Goal: Complete application form

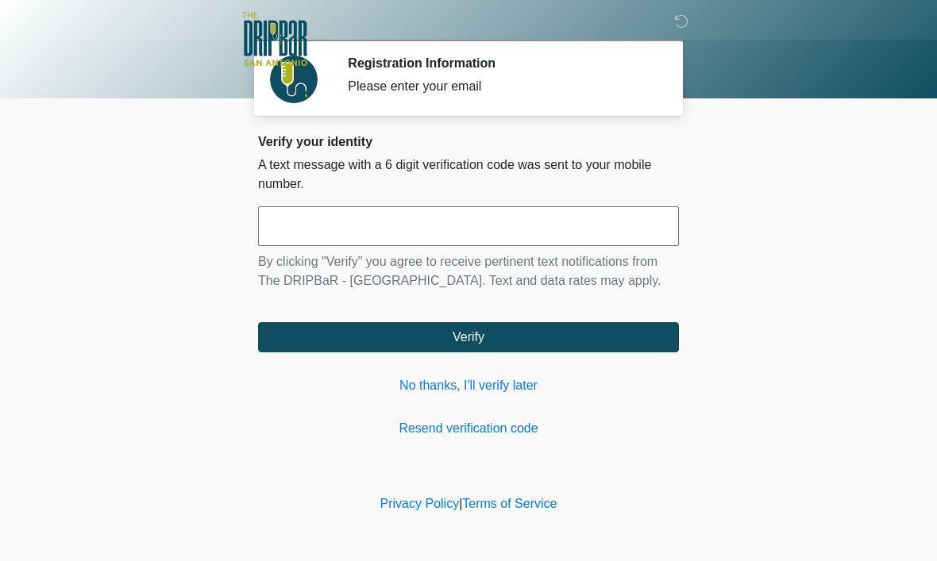
scroll to position [1, 0]
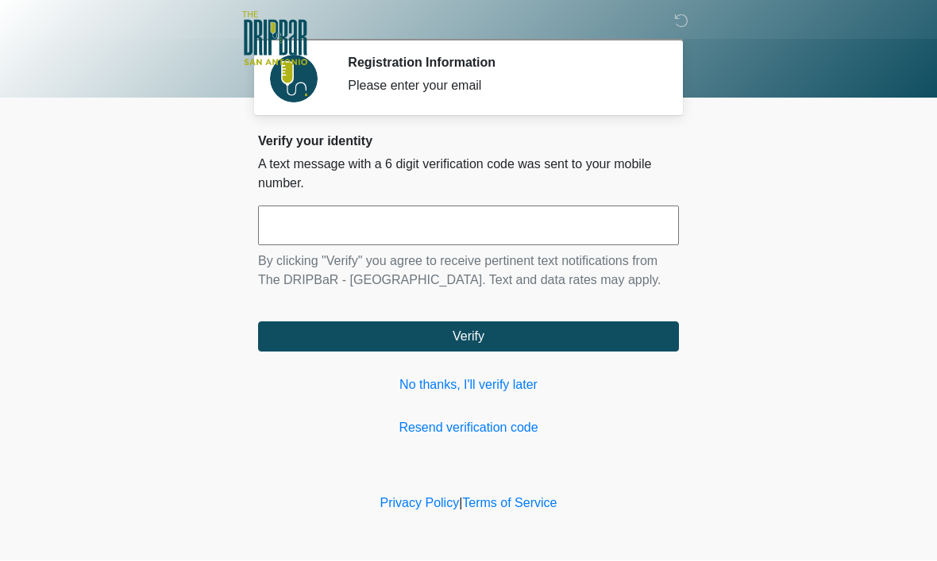
click at [404, 225] on input "text" at bounding box center [468, 226] width 421 height 40
type input "******"
click at [475, 352] on button "Verify" at bounding box center [468, 337] width 421 height 30
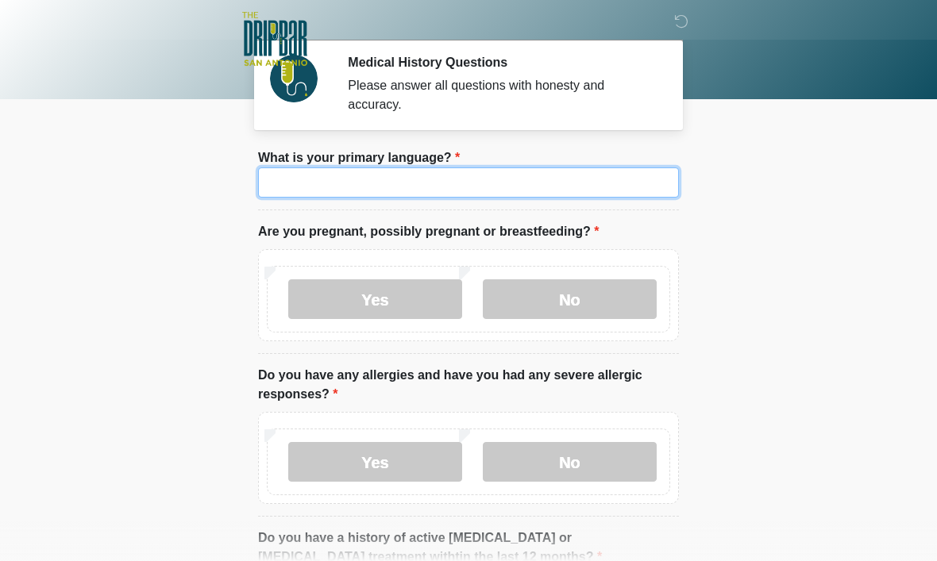
click at [416, 179] on input "What is your primary language?" at bounding box center [468, 183] width 421 height 30
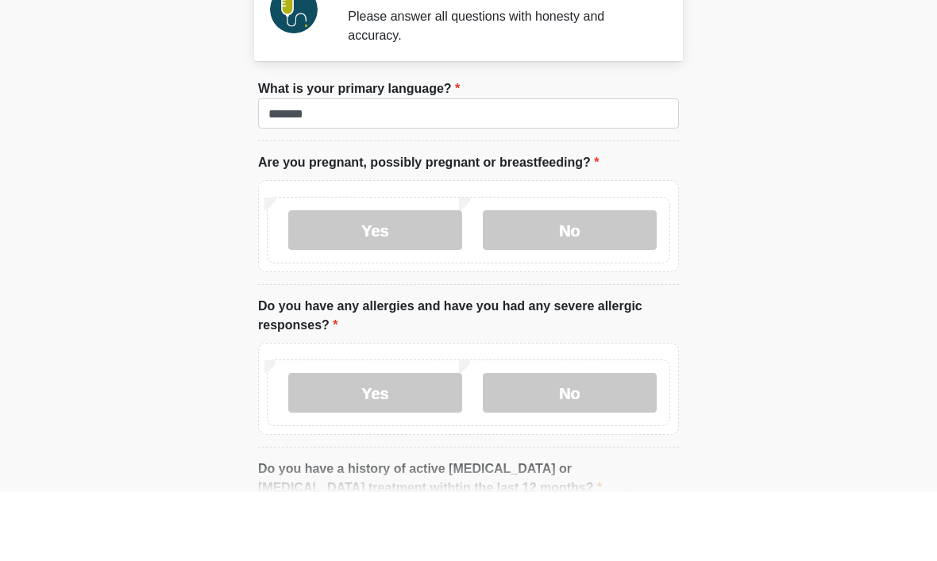
scroll to position [69, 0]
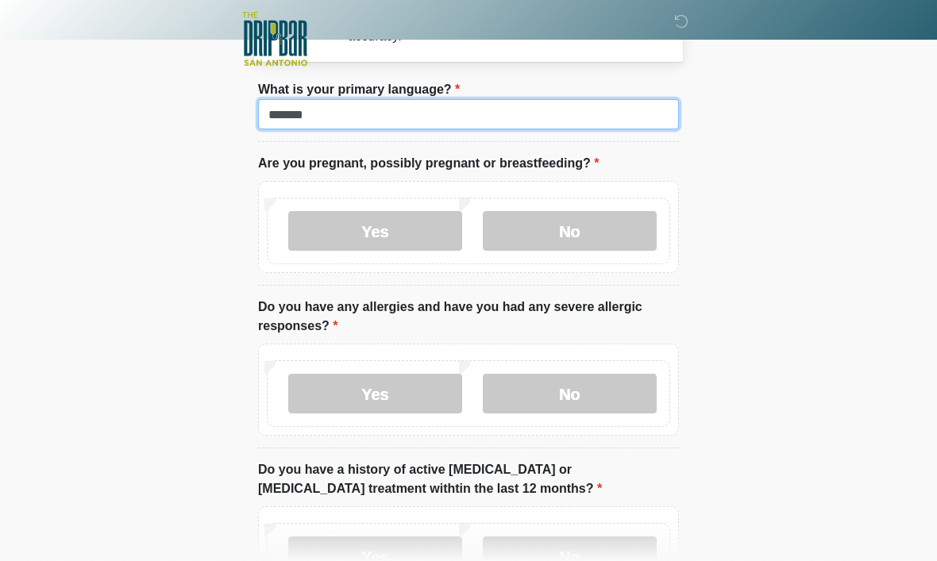
type input "*******"
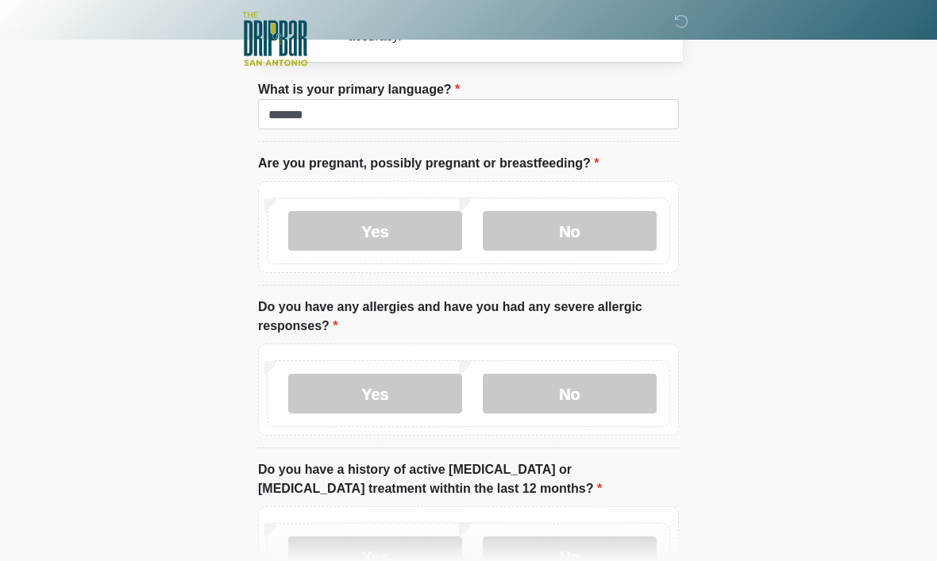
click at [383, 225] on label "Yes" at bounding box center [375, 231] width 174 height 40
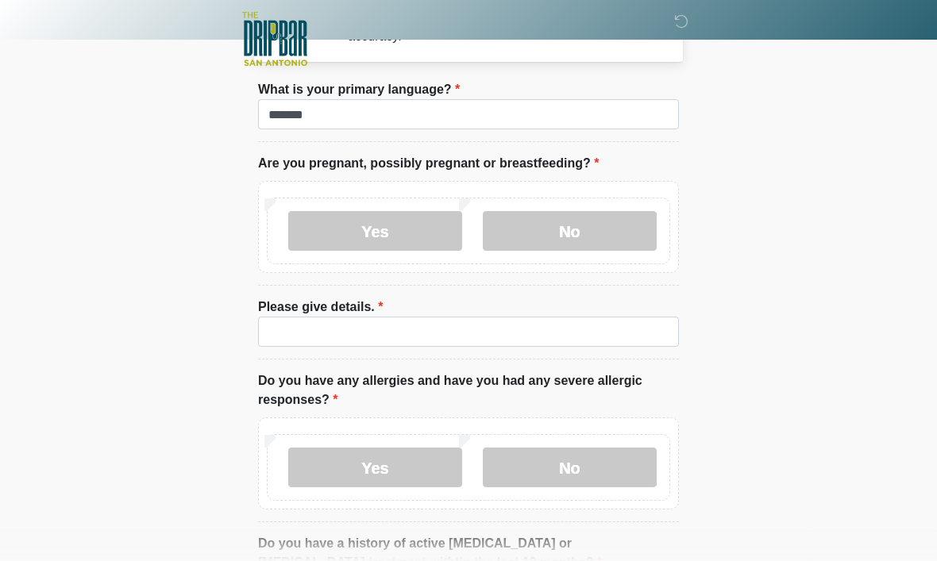
click at [609, 241] on label "No" at bounding box center [570, 231] width 174 height 40
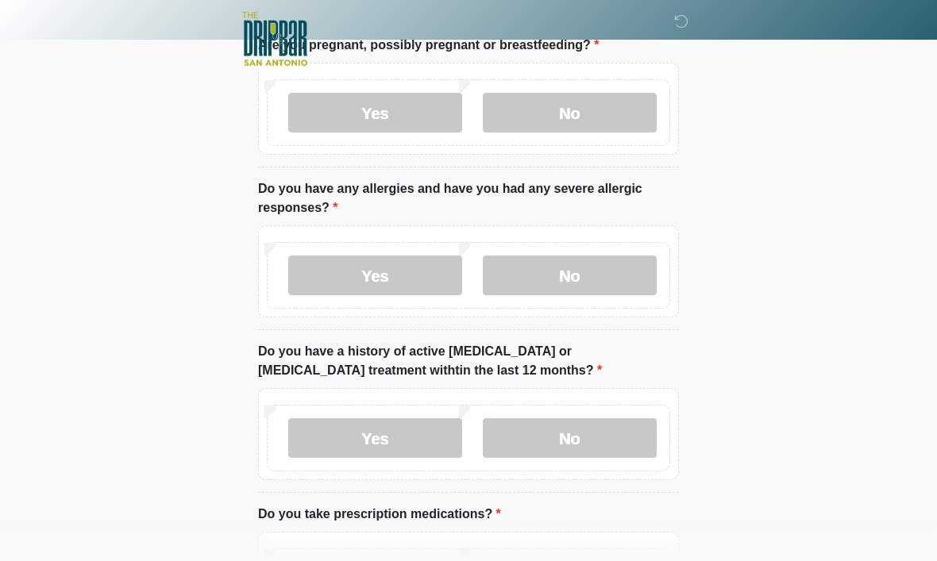
scroll to position [188, 0]
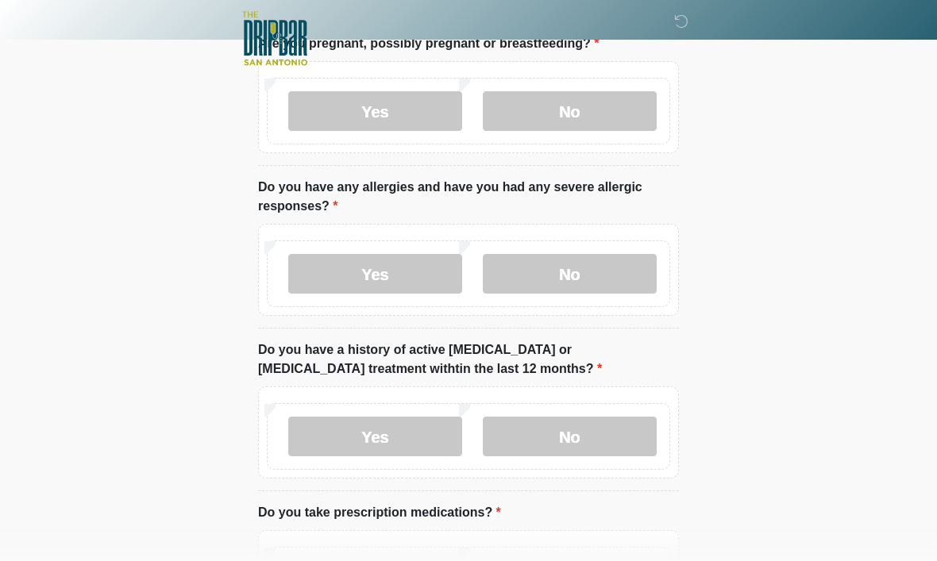
click at [609, 265] on label "No" at bounding box center [570, 275] width 174 height 40
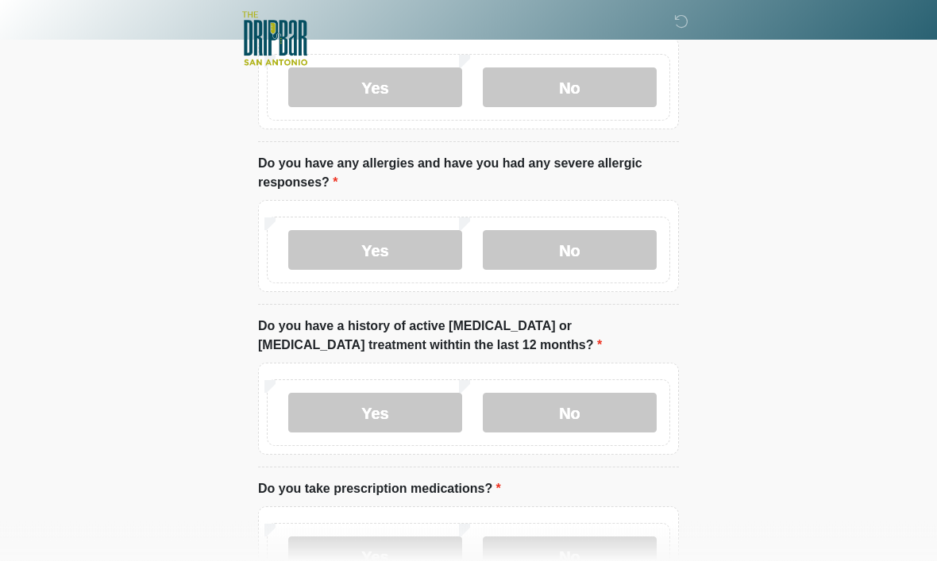
scroll to position [268, 0]
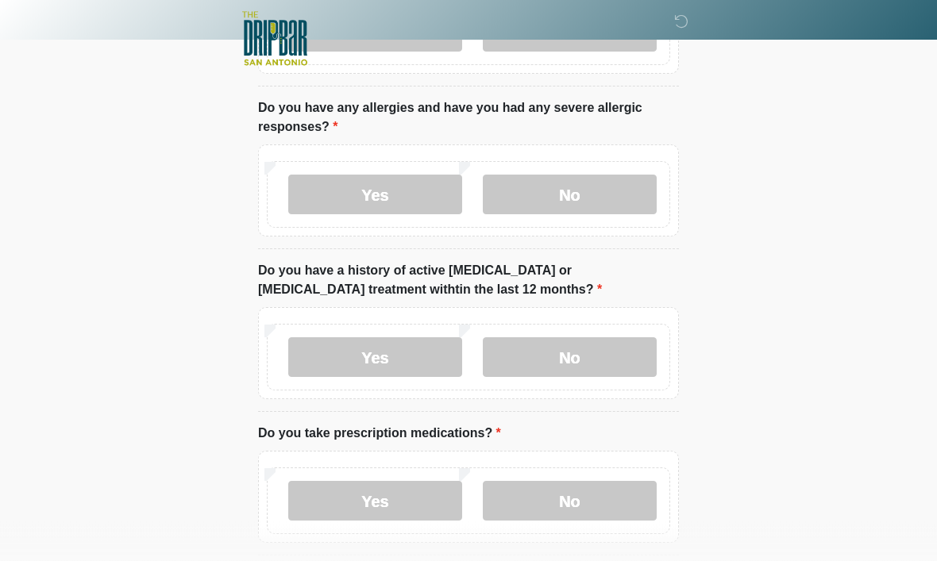
click at [384, 196] on label "Yes" at bounding box center [375, 195] width 174 height 40
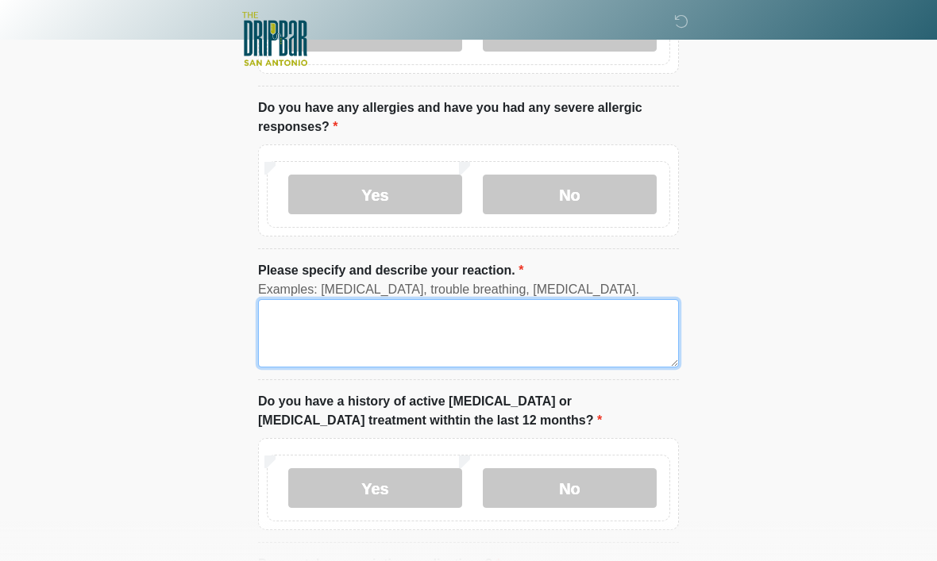
click at [449, 330] on textarea "Please specify and describe your reaction." at bounding box center [468, 333] width 421 height 68
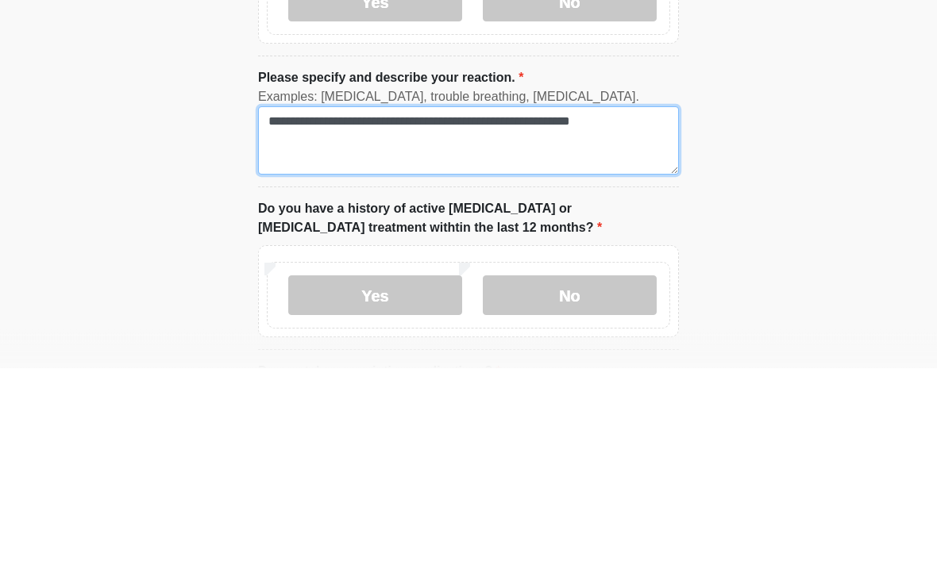
click at [564, 300] on textarea "**********" at bounding box center [468, 334] width 421 height 68
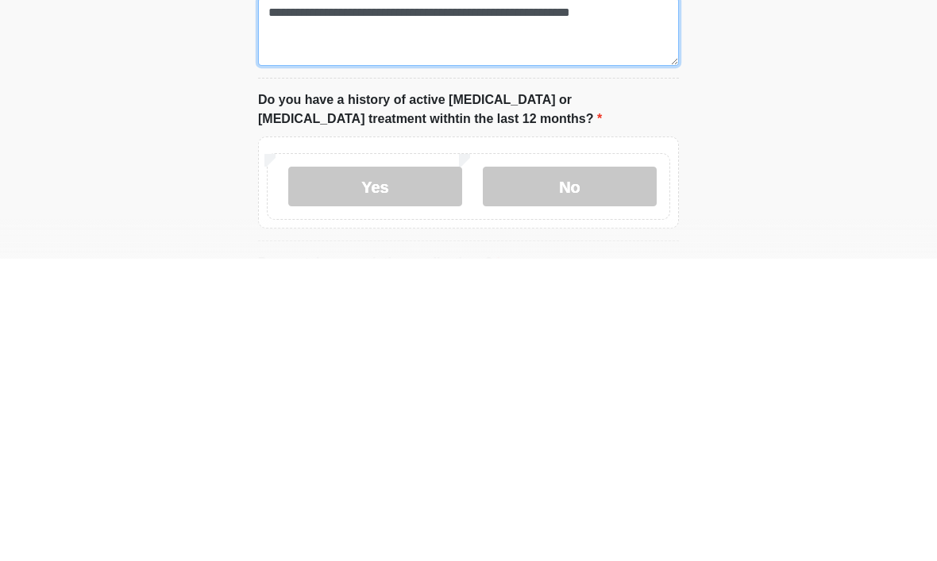
type textarea "**********"
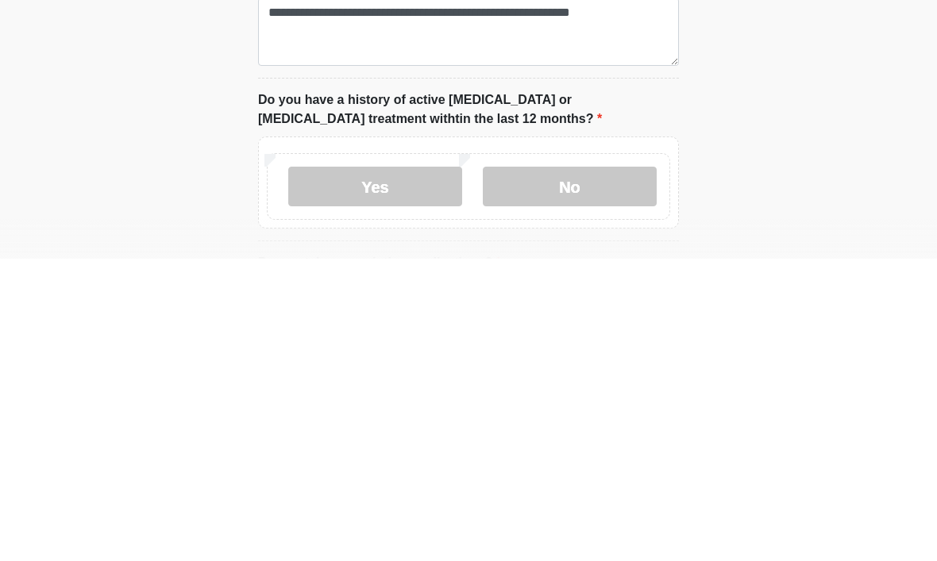
click at [591, 469] on label "No" at bounding box center [570, 489] width 174 height 40
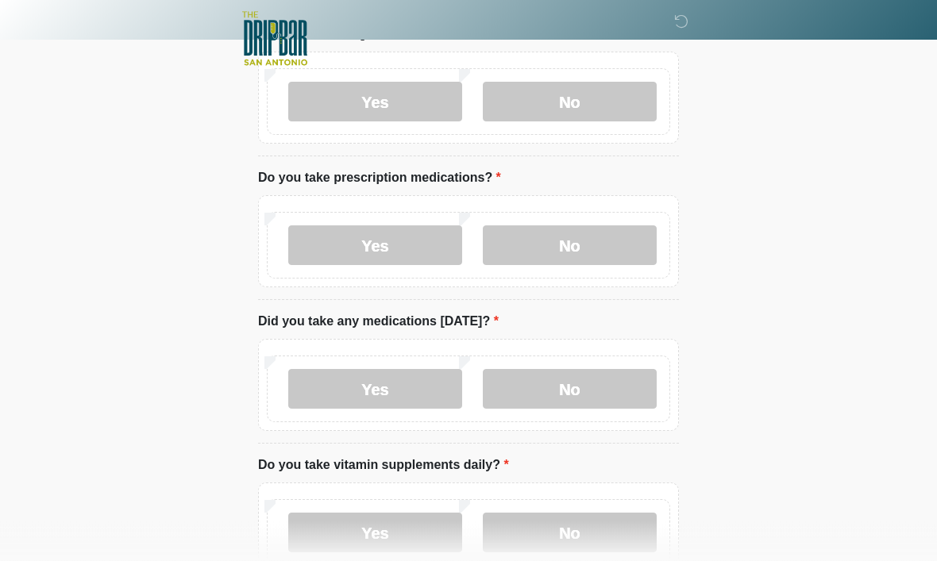
scroll to position [656, 0]
click at [422, 256] on label "Yes" at bounding box center [375, 245] width 174 height 40
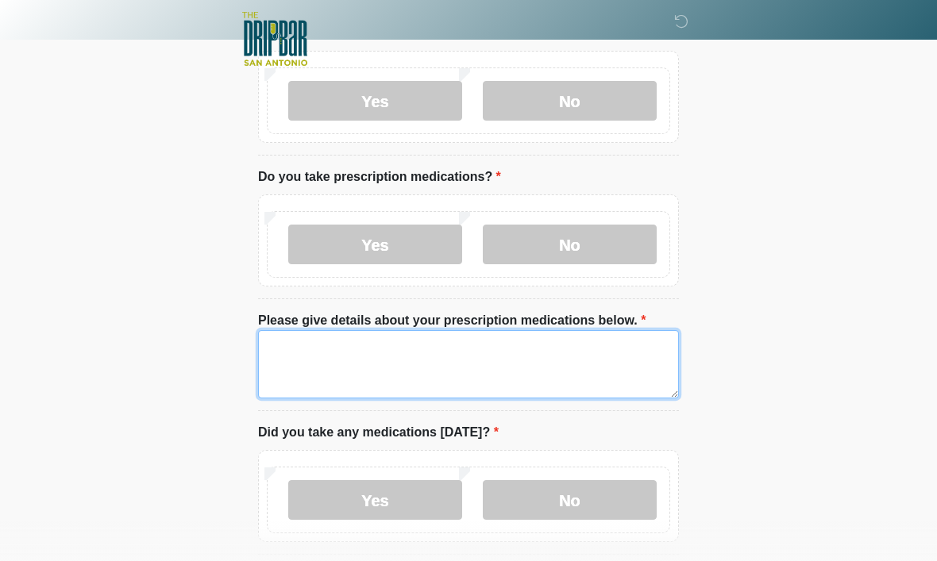
click at [570, 375] on textarea "Please give details about your prescription medications below." at bounding box center [468, 364] width 421 height 68
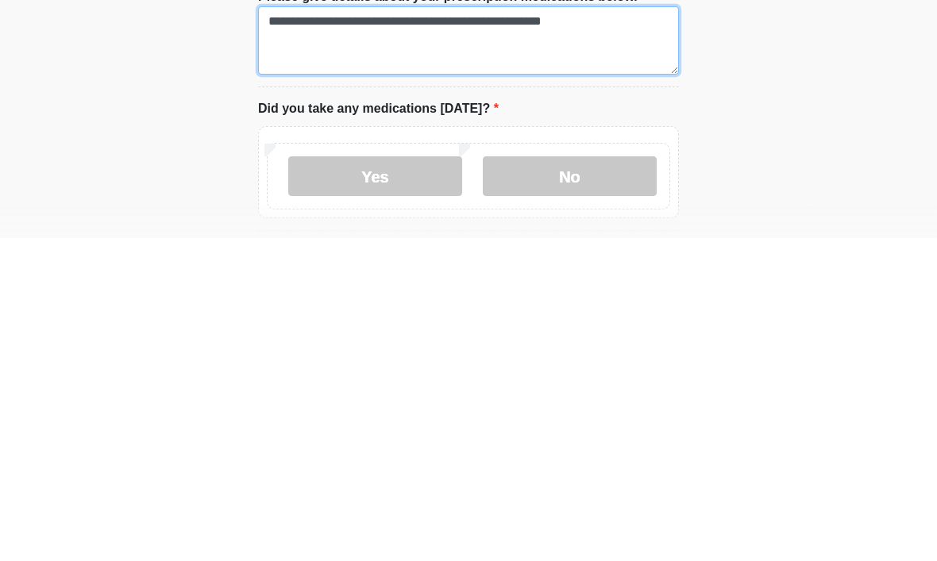
click at [380, 330] on textarea "**********" at bounding box center [468, 364] width 421 height 68
type textarea "**********"
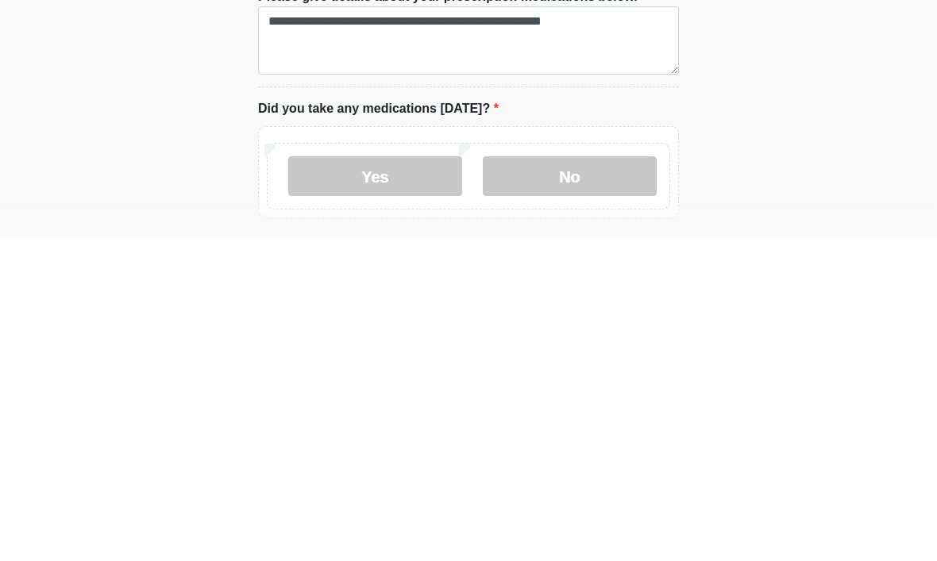
click at [414, 480] on label "Yes" at bounding box center [375, 500] width 174 height 40
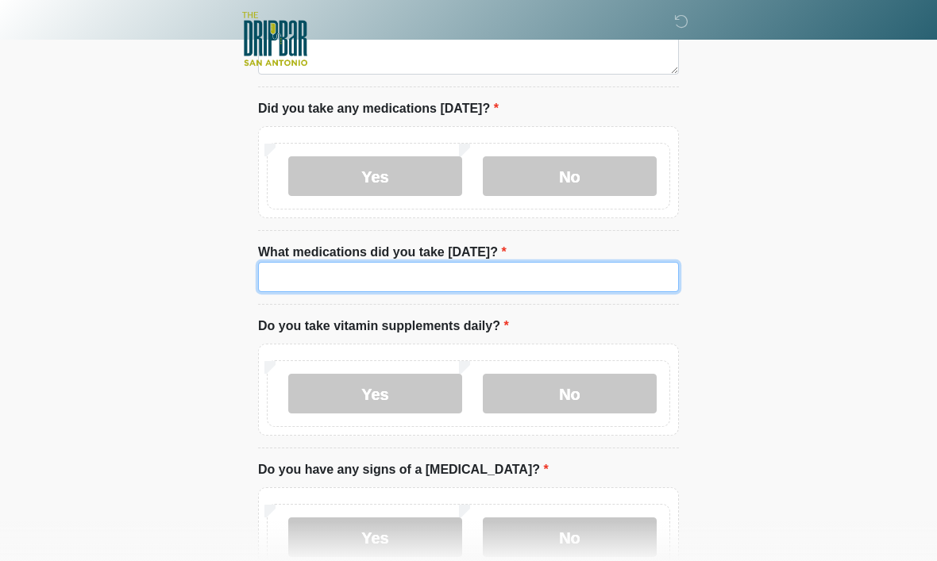
click at [459, 279] on input "What medications did you take [DATE]?" at bounding box center [468, 277] width 421 height 30
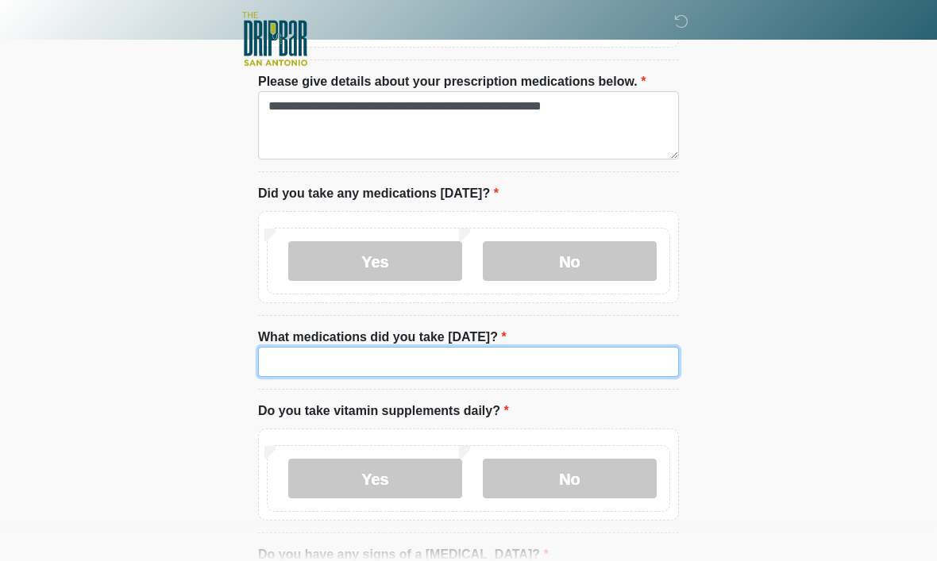
scroll to position [895, 0]
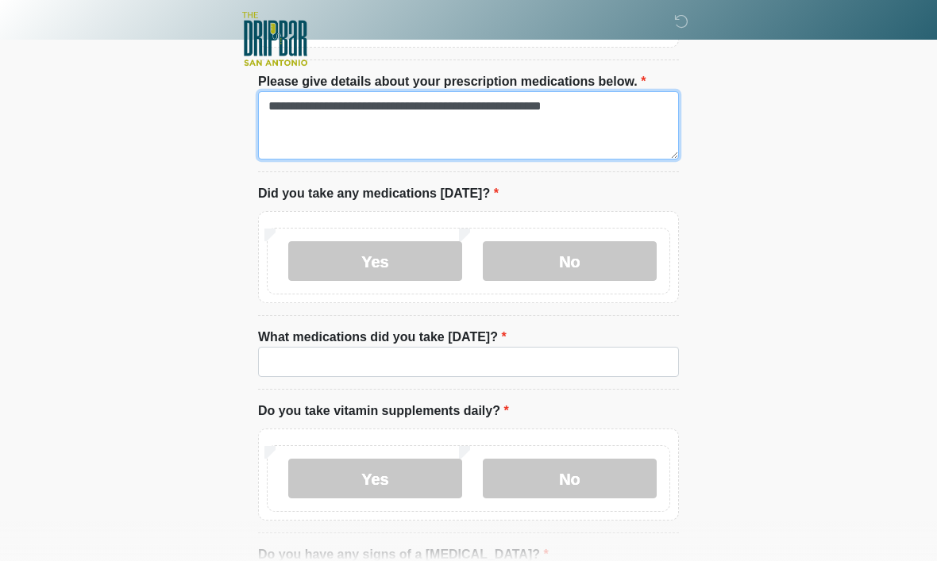
click at [521, 102] on textarea "**********" at bounding box center [468, 125] width 421 height 68
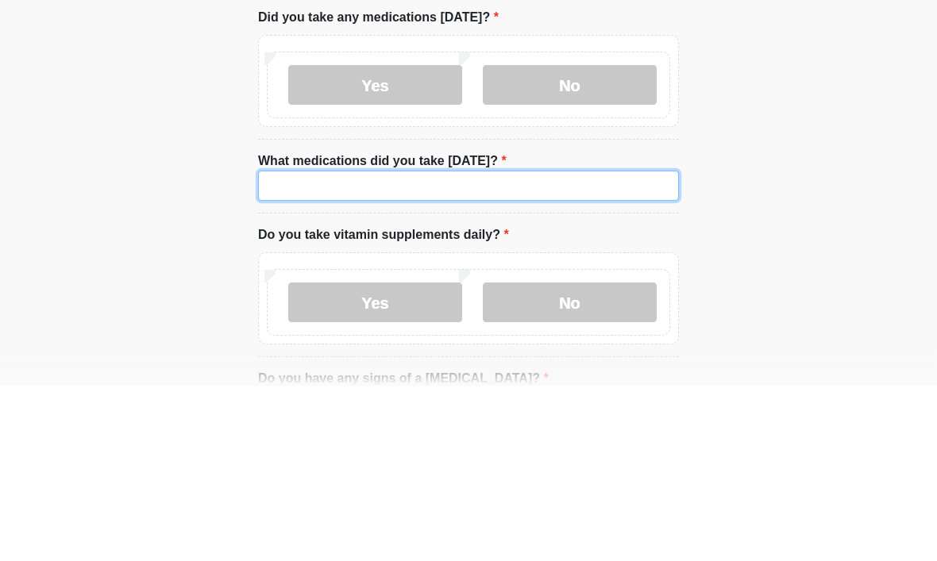
click at [582, 347] on input "What medications did you take [DATE]?" at bounding box center [468, 362] width 421 height 30
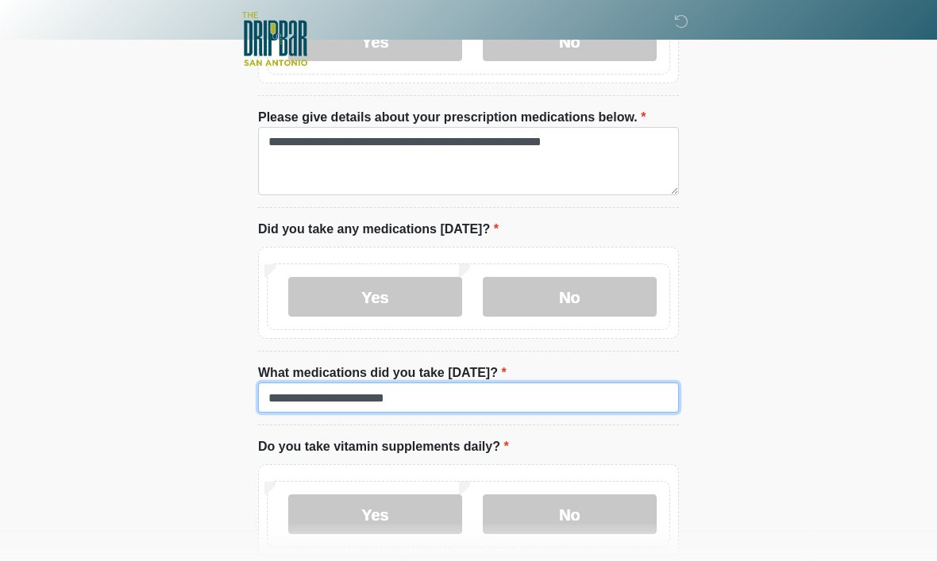
scroll to position [857, 0]
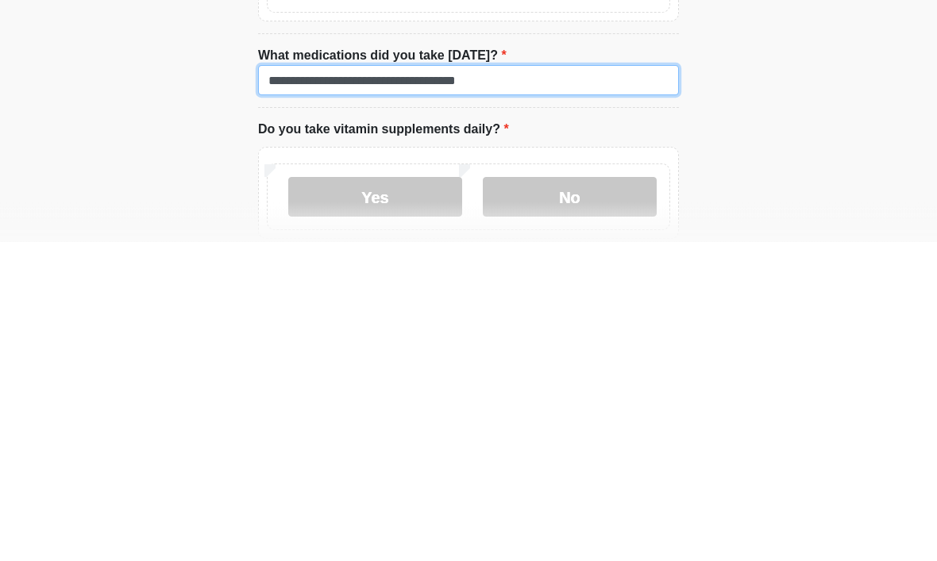
type input "**********"
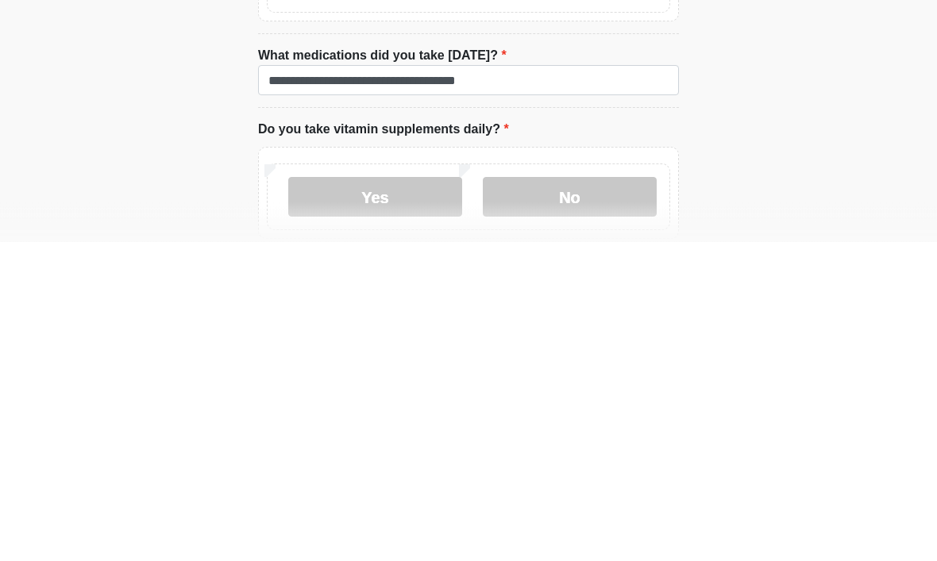
click at [598, 497] on label "No" at bounding box center [570, 517] width 174 height 40
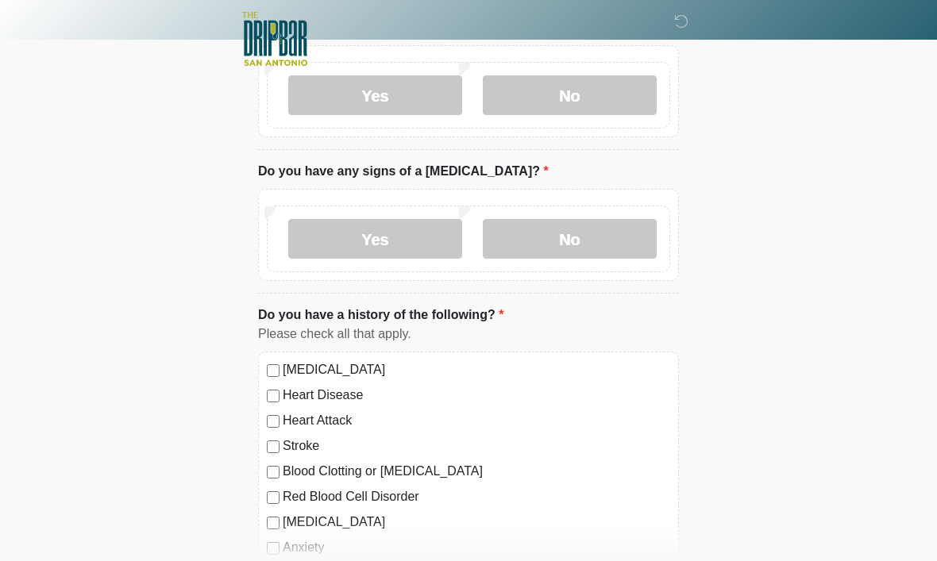
scroll to position [1277, 0]
click at [605, 233] on label "No" at bounding box center [570, 240] width 174 height 40
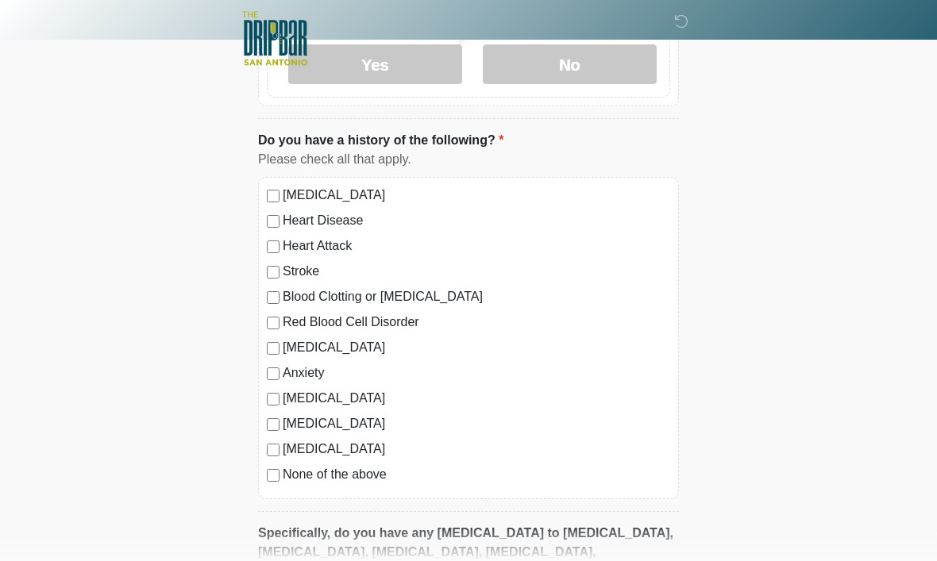
scroll to position [1637, 0]
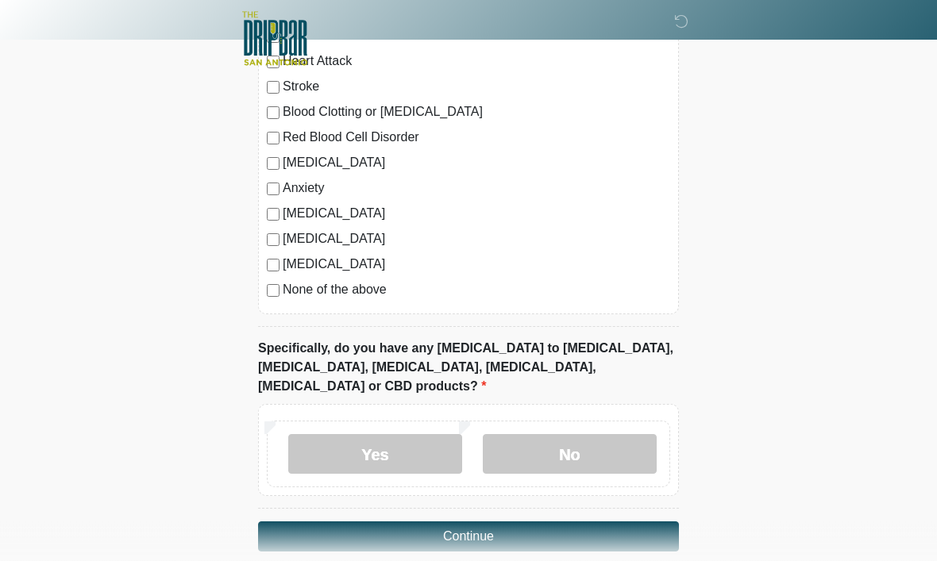
click at [582, 439] on label "No" at bounding box center [570, 455] width 174 height 40
click at [532, 522] on button "Continue" at bounding box center [468, 537] width 421 height 30
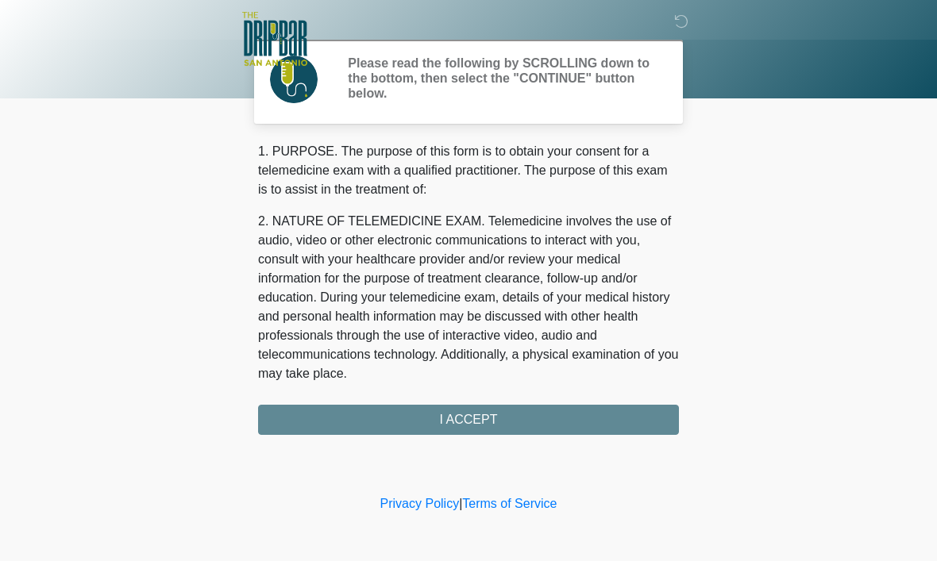
scroll to position [0, 0]
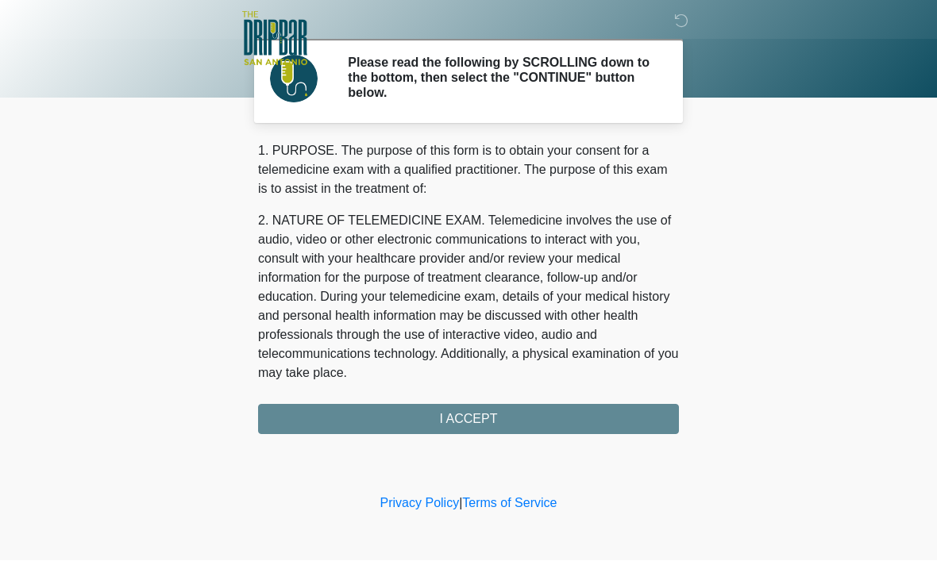
click at [541, 414] on div "1. PURPOSE. The purpose of this form is to obtain your consent for a telemedici…" at bounding box center [468, 288] width 421 height 293
click at [485, 414] on div "1. PURPOSE. The purpose of this form is to obtain your consent for a telemedici…" at bounding box center [468, 288] width 421 height 293
click at [495, 418] on div "1. PURPOSE. The purpose of this form is to obtain your consent for a telemedici…" at bounding box center [468, 288] width 421 height 293
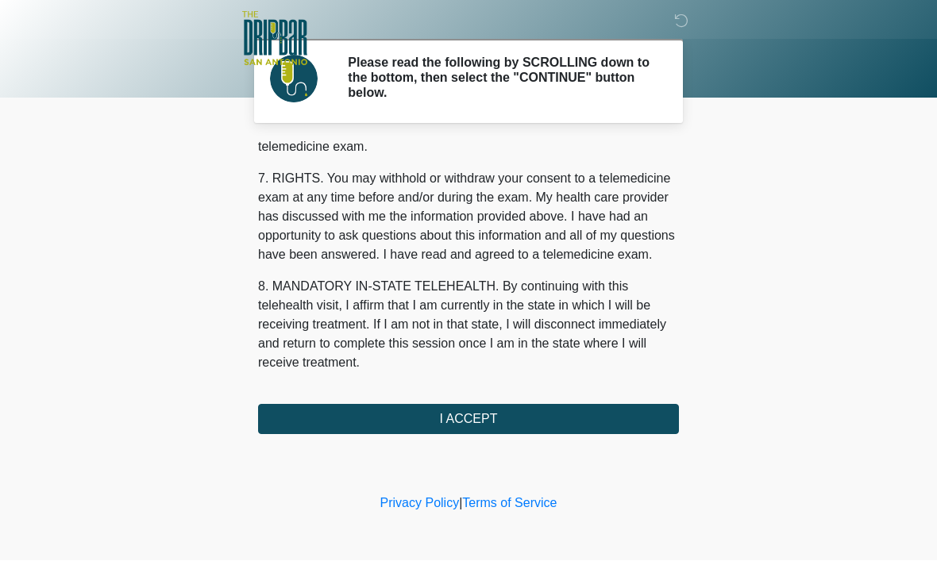
scroll to position [715, 0]
click at [491, 421] on button "I ACCEPT" at bounding box center [468, 420] width 421 height 30
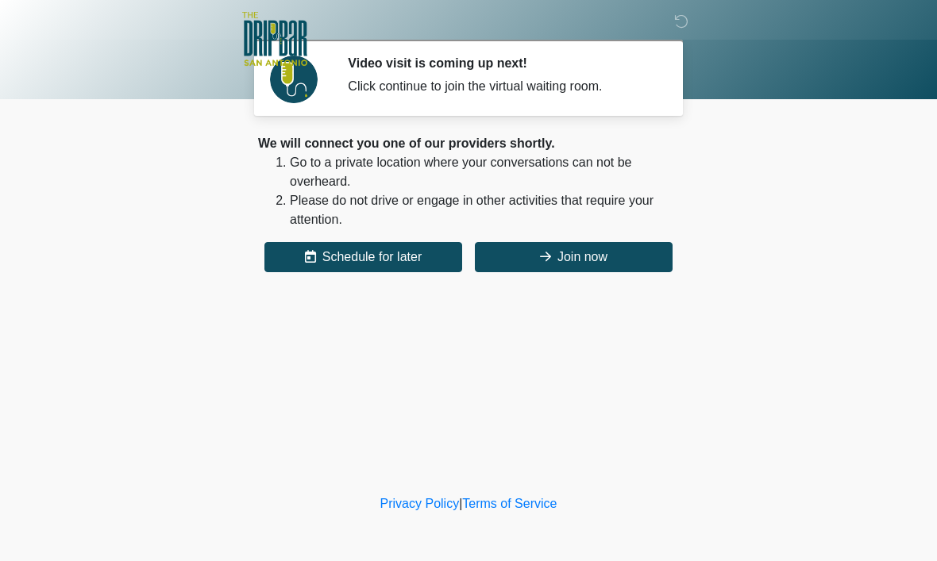
click at [590, 262] on button "Join now" at bounding box center [574, 257] width 198 height 30
